Goal: Information Seeking & Learning: Find specific fact

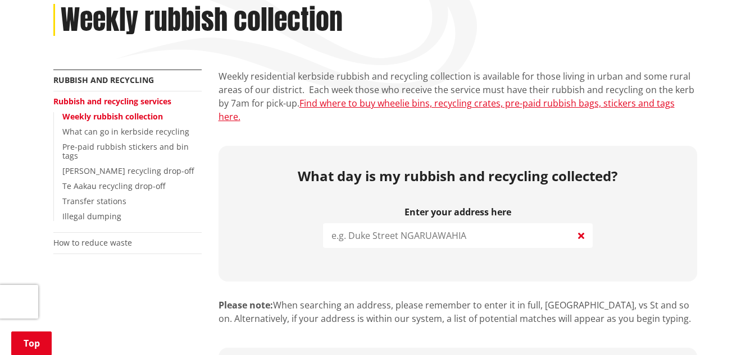
scroll to position [225, 0]
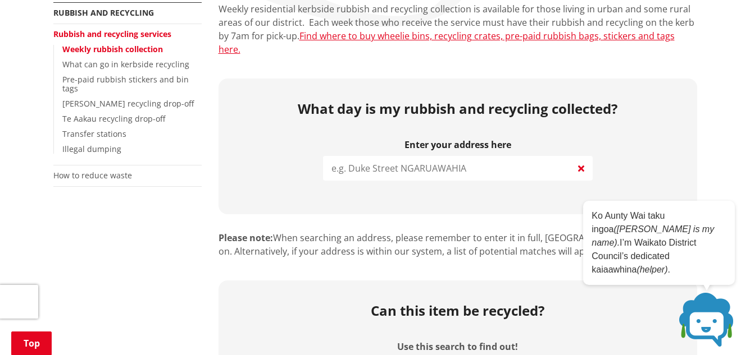
click at [339, 156] on input "search" at bounding box center [458, 168] width 270 height 25
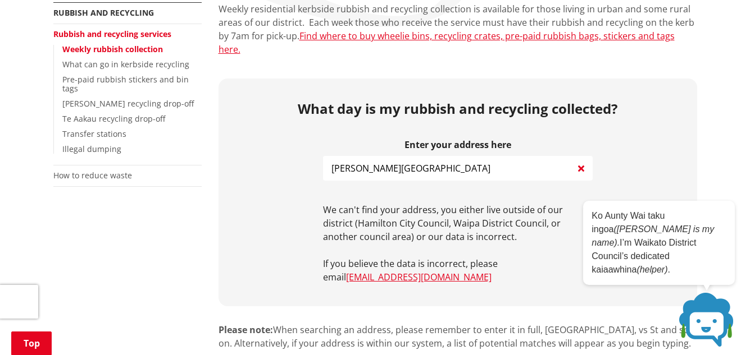
click at [329, 156] on input "[PERSON_NAME][GEOGRAPHIC_DATA]" at bounding box center [458, 168] width 270 height 25
click at [429, 158] on input "[STREET_ADDRESS][PERSON_NAME]" at bounding box center [458, 168] width 270 height 25
type input "4"
click at [325, 156] on input "[GEOGRAPHIC_DATA]" at bounding box center [458, 168] width 270 height 25
click at [407, 156] on input "[STREET_ADDRESS]" at bounding box center [458, 168] width 270 height 25
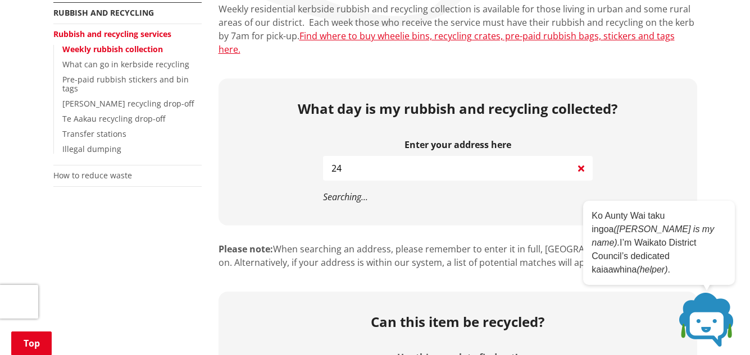
type input "2"
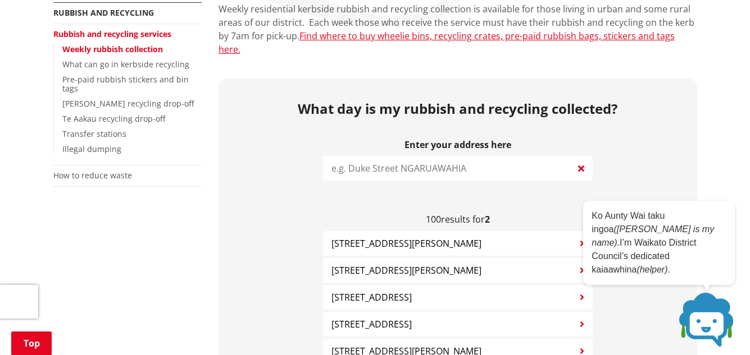
type input "b"
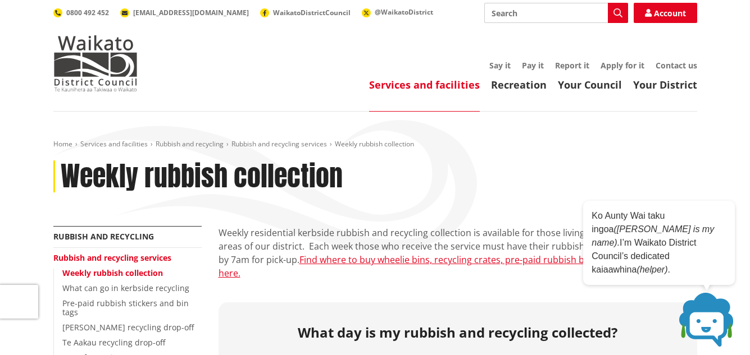
scroll to position [0, 0]
type input "cambr"
